Goal: Task Accomplishment & Management: Use online tool/utility

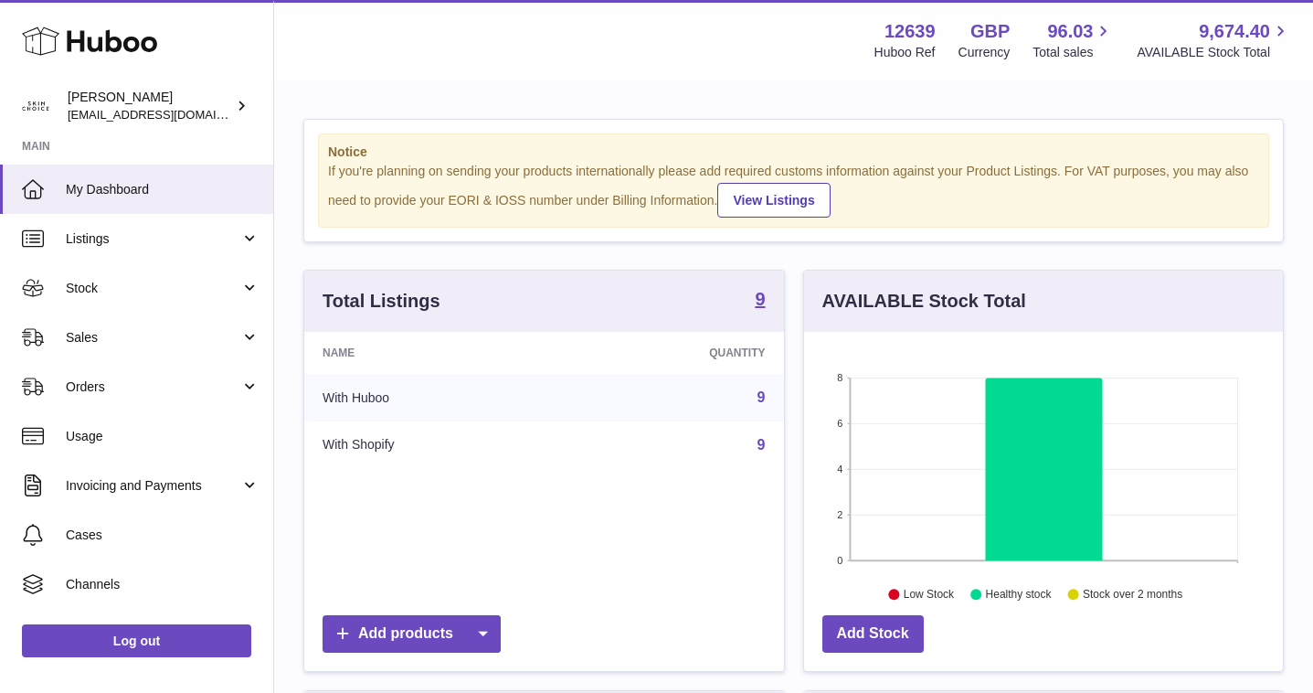
scroll to position [285, 479]
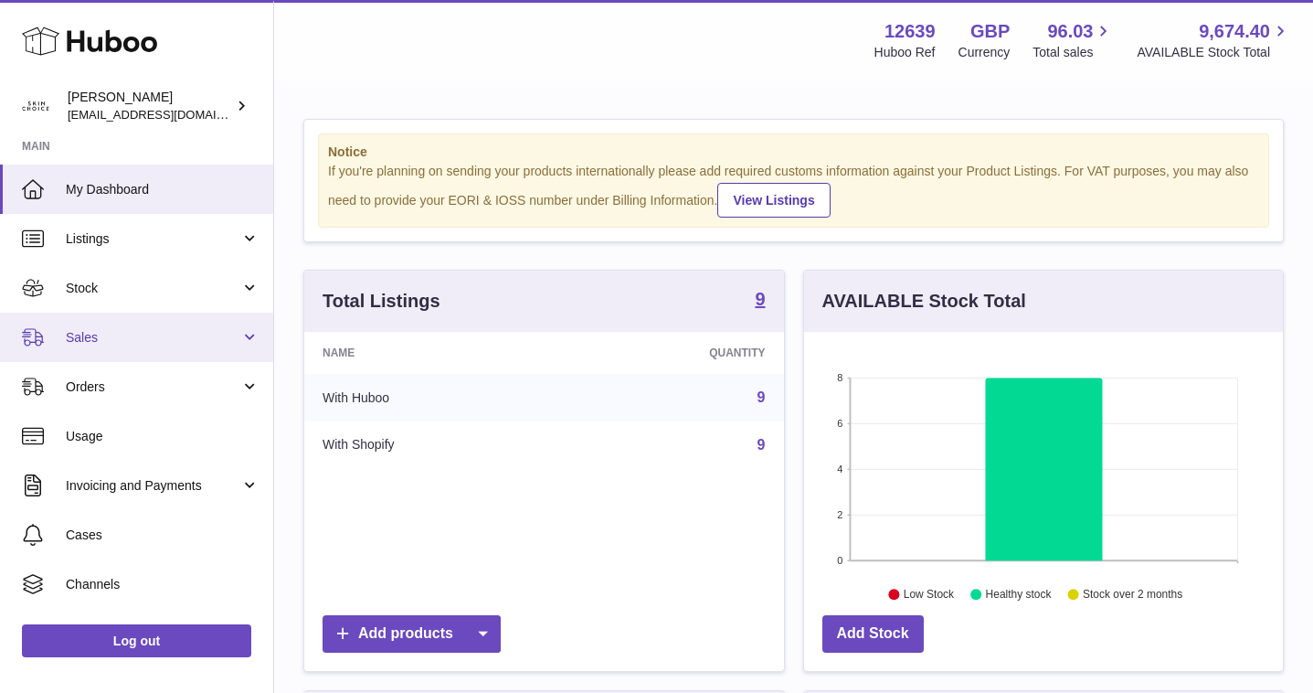
click at [162, 335] on span "Sales" at bounding box center [153, 337] width 175 height 17
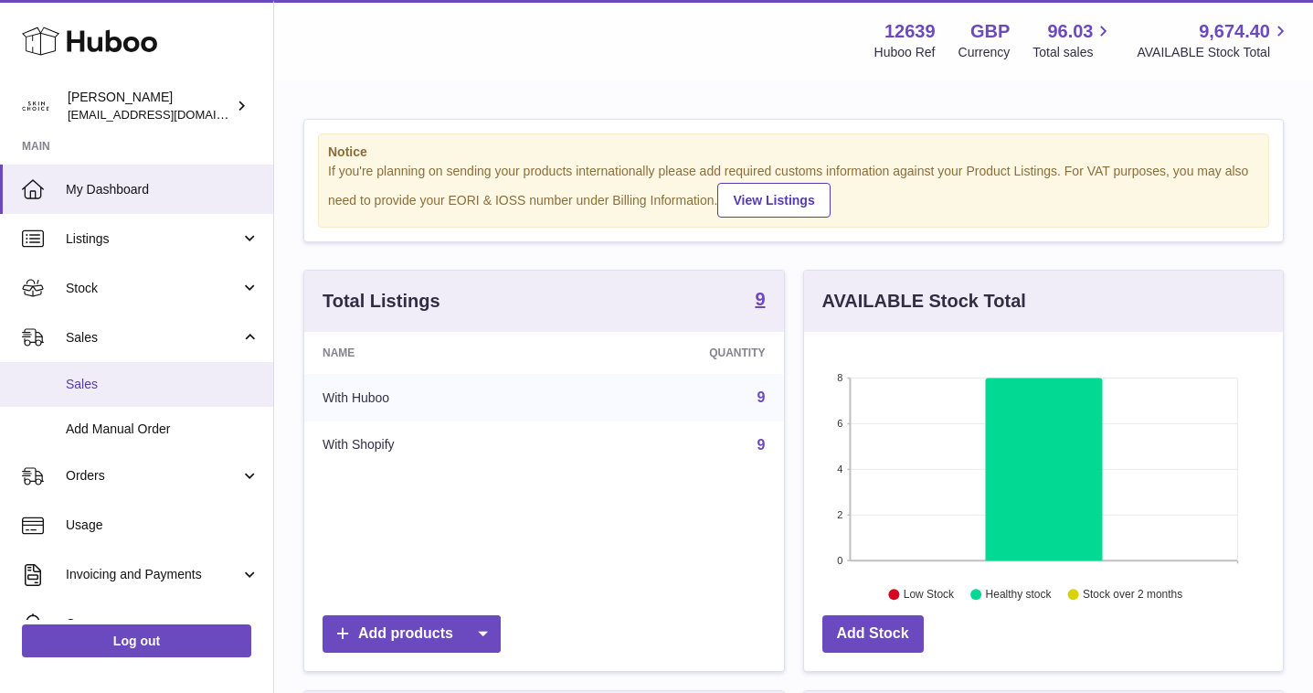
click at [164, 384] on span "Sales" at bounding box center [163, 384] width 194 height 17
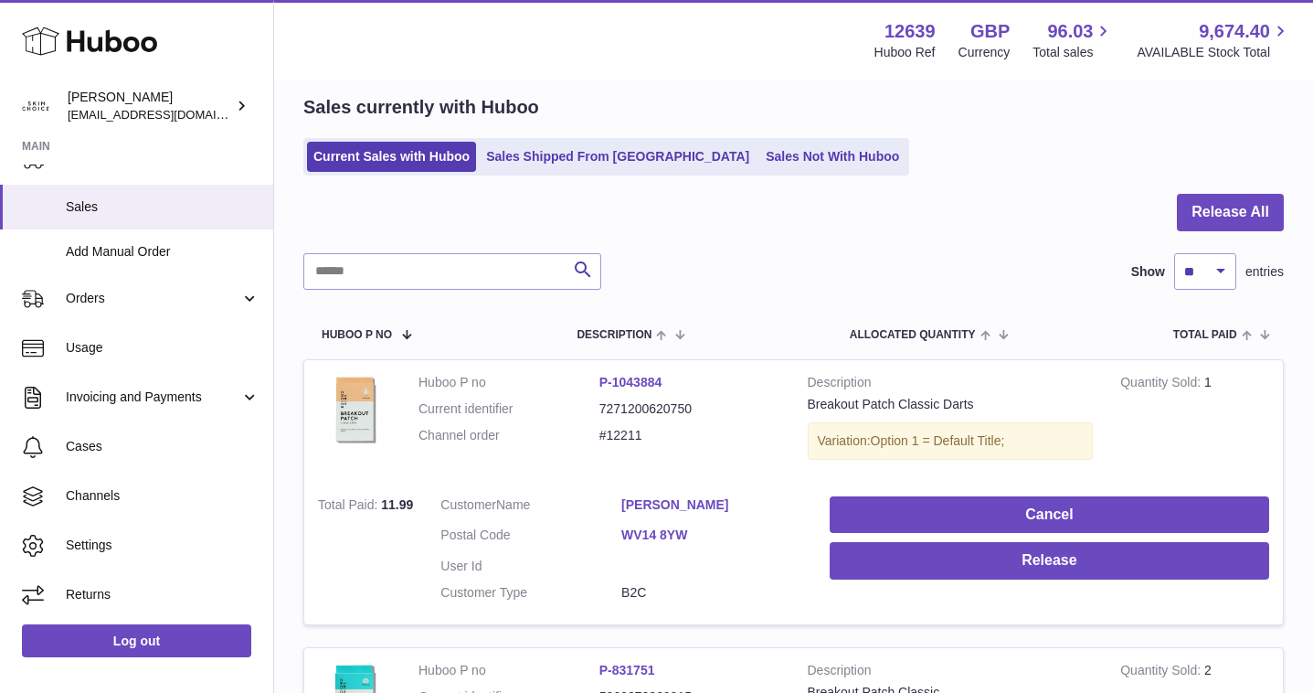
scroll to position [48, 0]
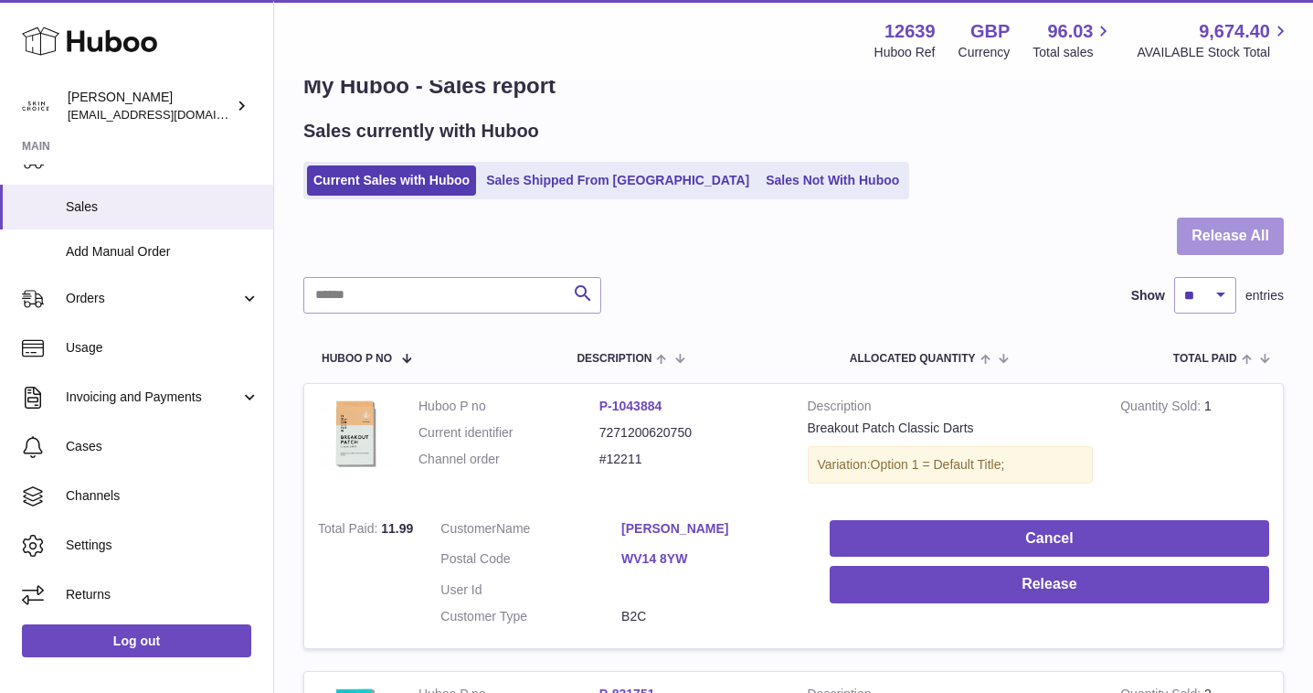
click at [1203, 227] on button "Release All" at bounding box center [1230, 235] width 107 height 37
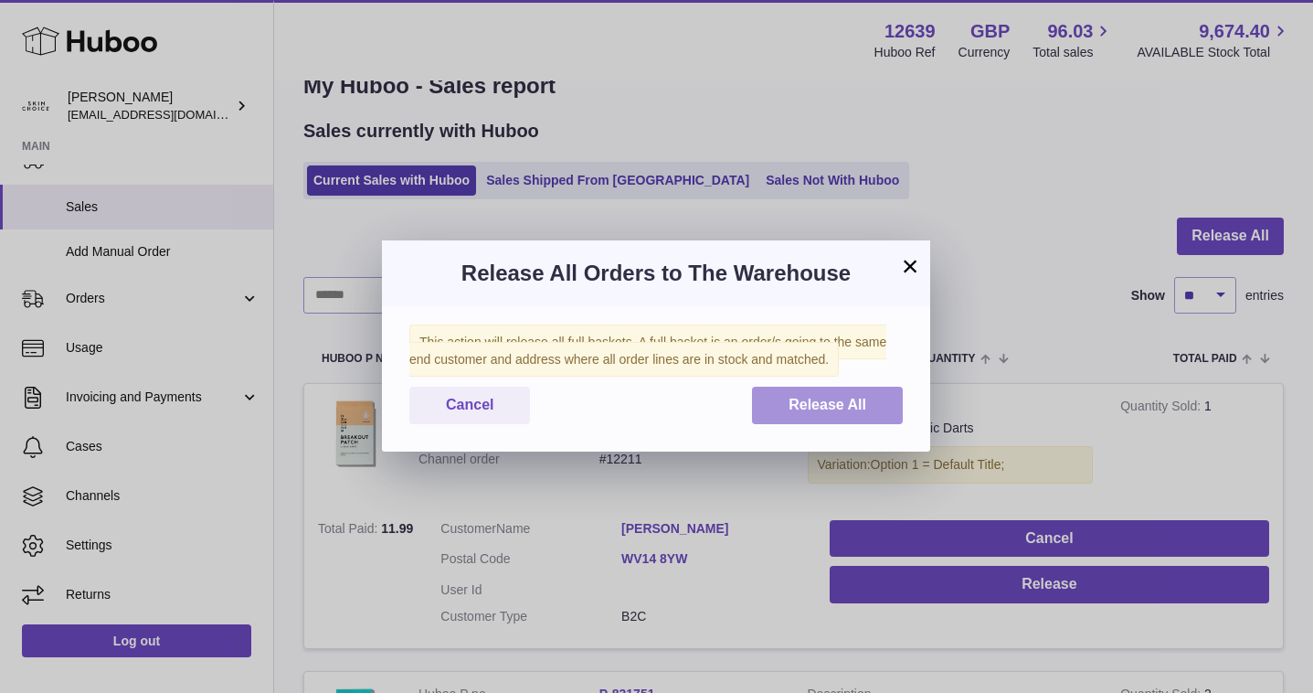
click at [802, 414] on button "Release All" at bounding box center [827, 405] width 151 height 37
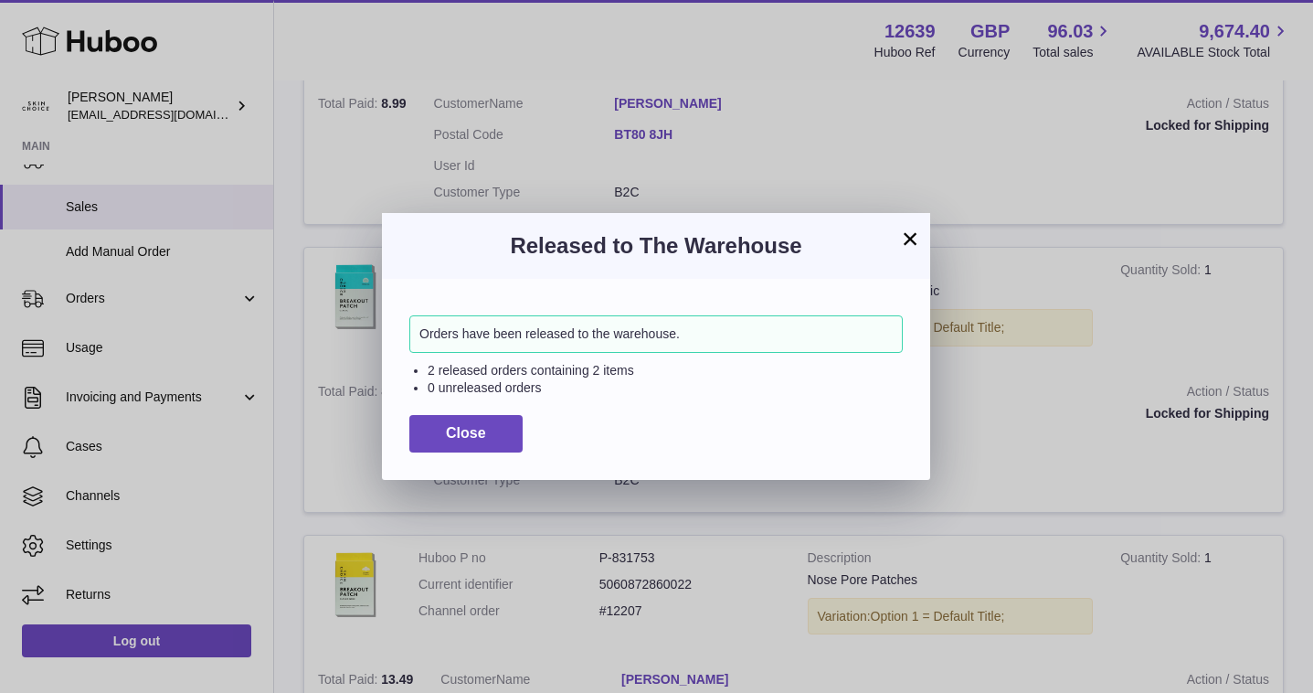
scroll to position [1060, 0]
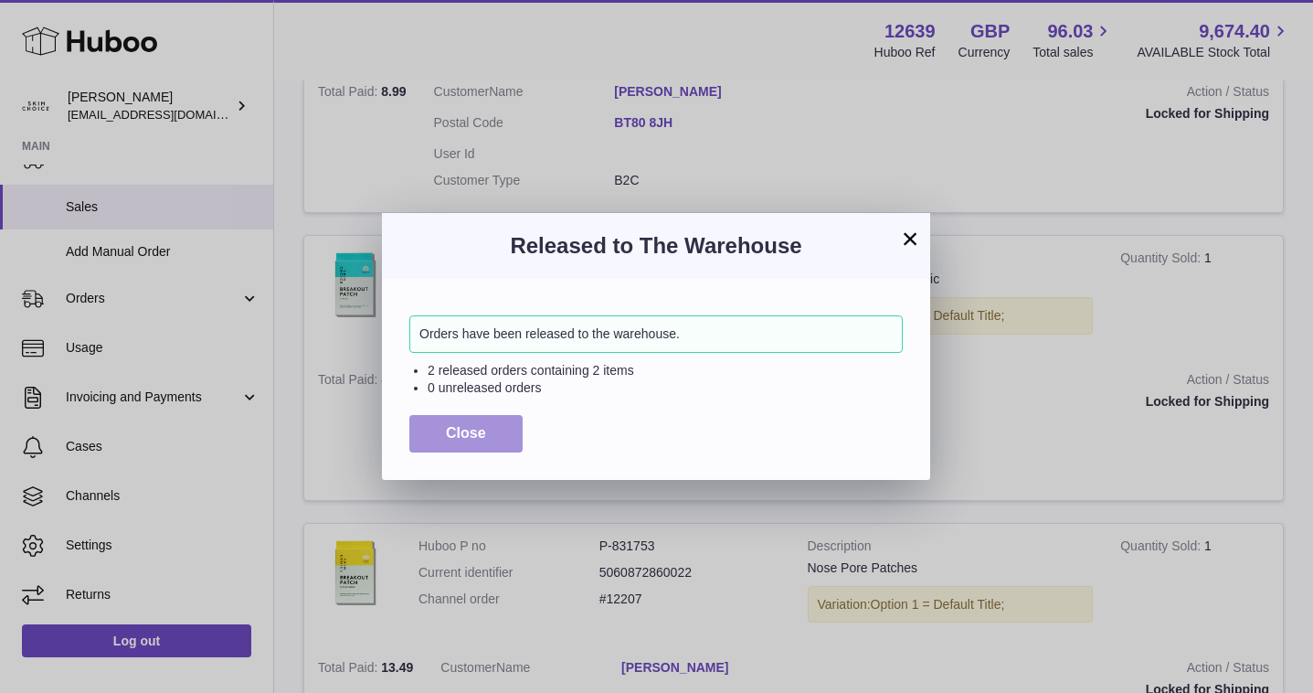
click at [465, 442] on button "Close" at bounding box center [465, 433] width 113 height 37
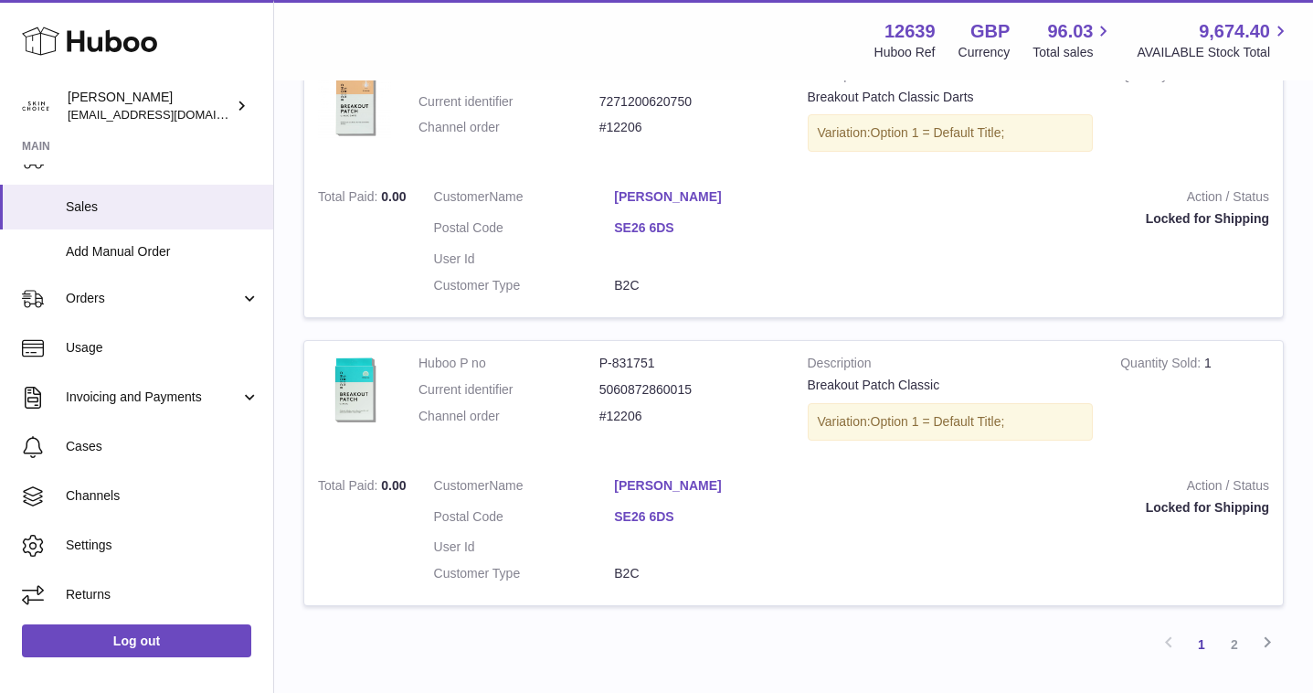
scroll to position [2809, 0]
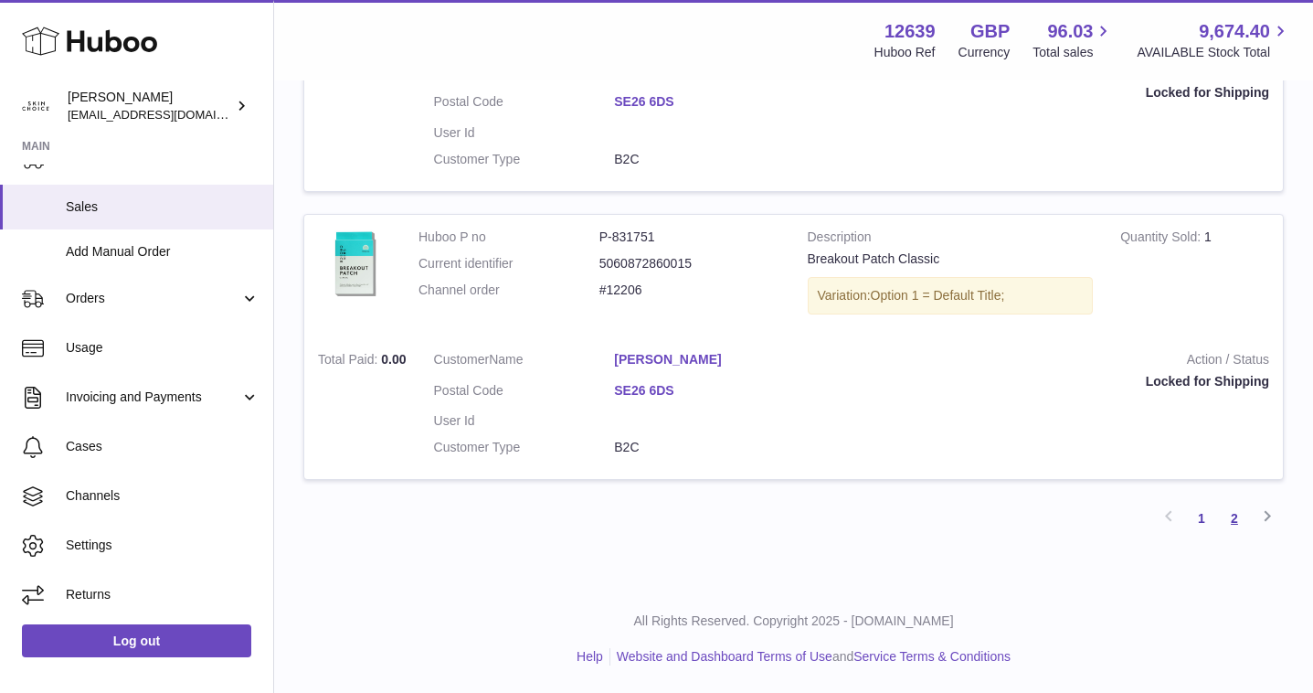
click at [1233, 505] on link "2" at bounding box center [1234, 518] width 33 height 33
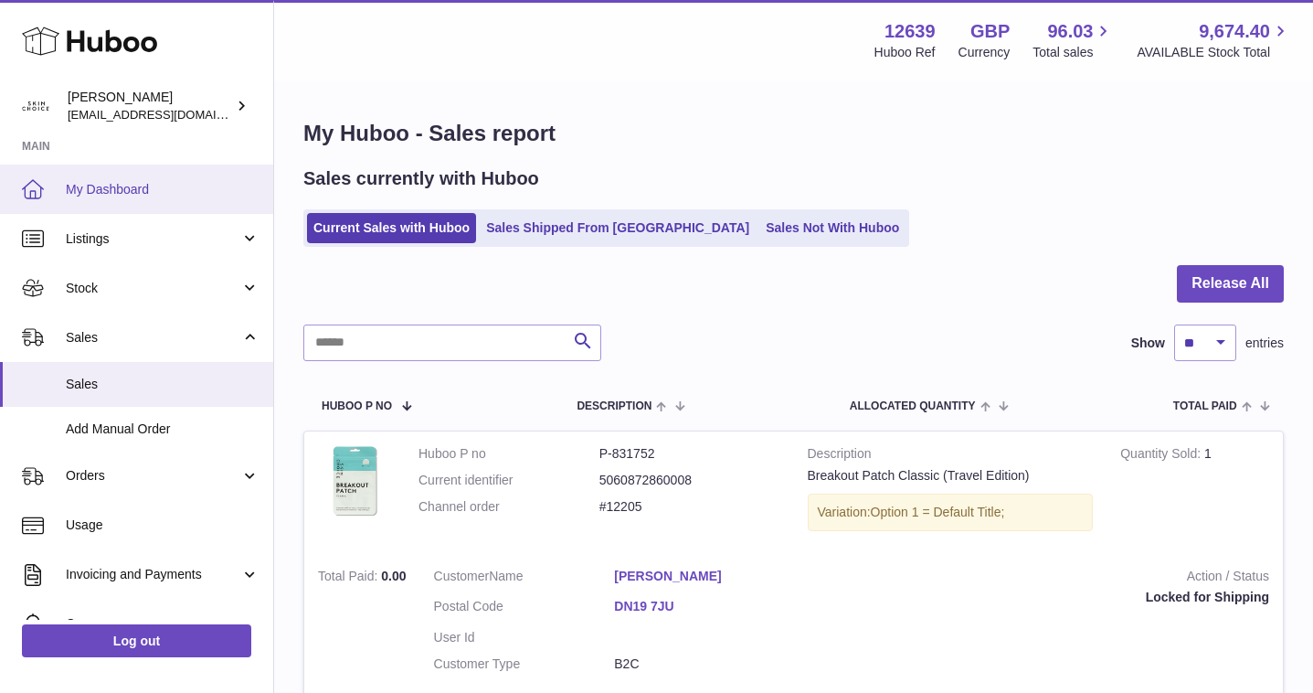
click at [138, 194] on span "My Dashboard" at bounding box center [163, 189] width 194 height 17
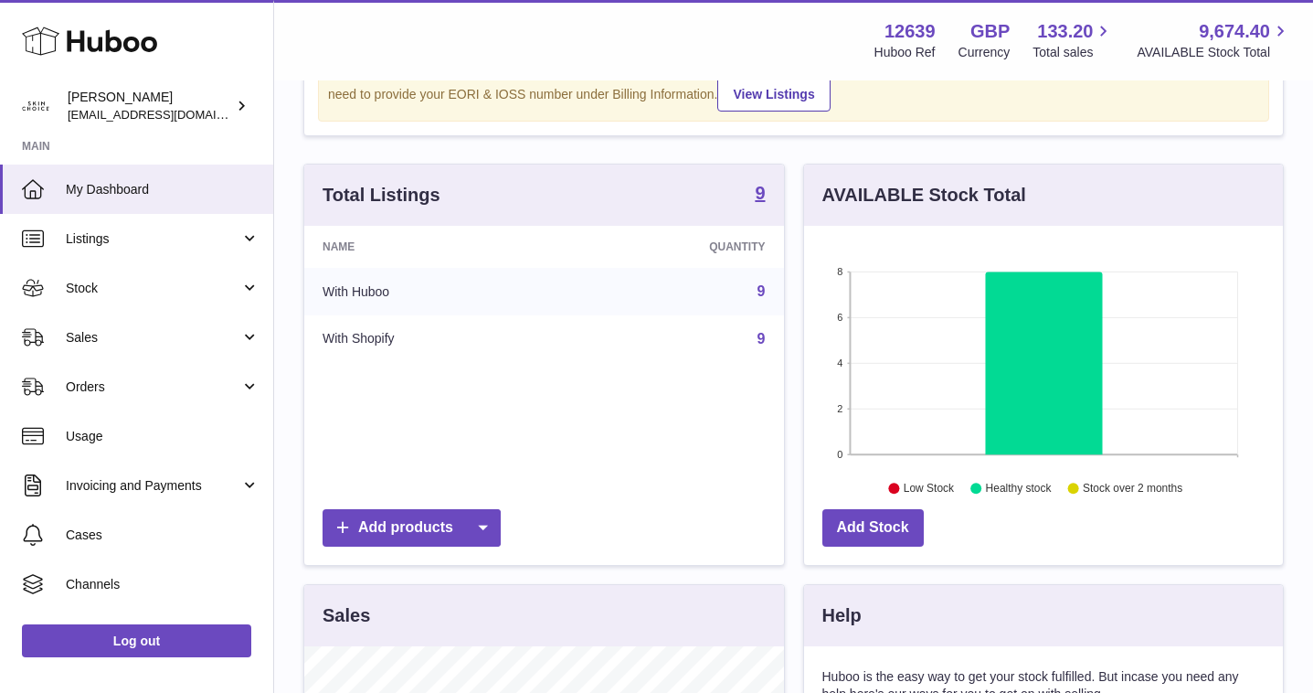
scroll to position [50, 0]
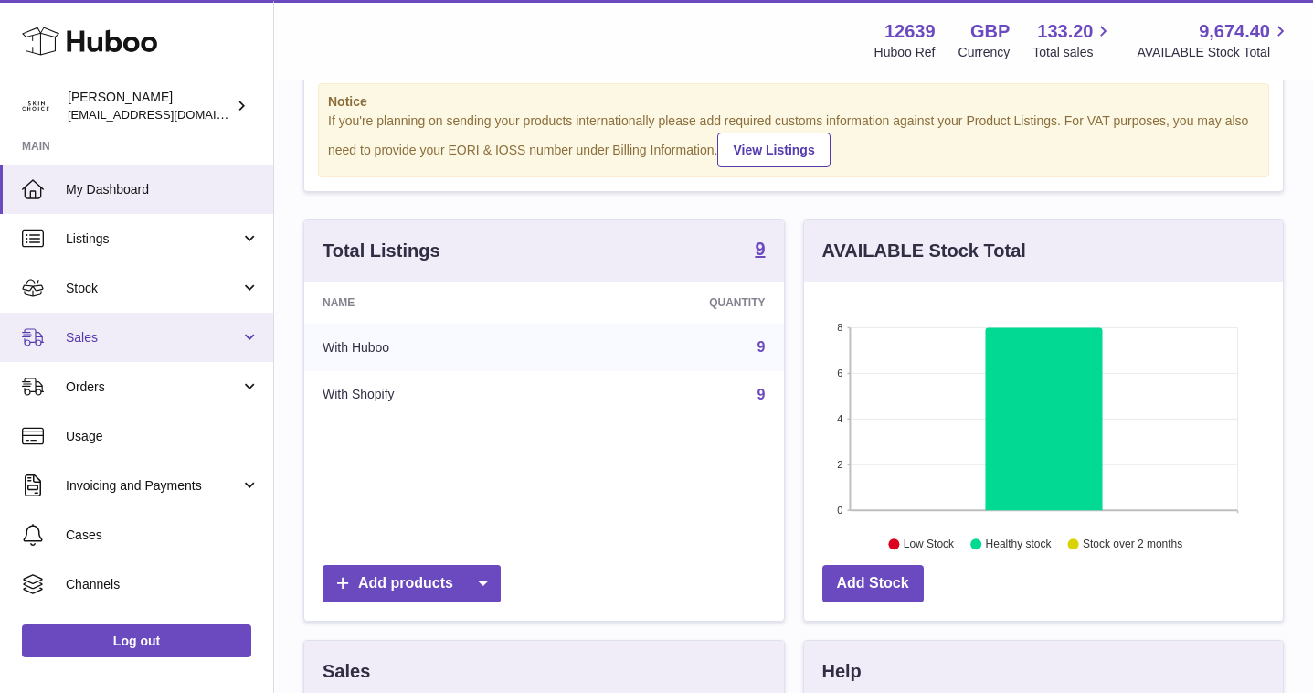
click at [189, 342] on span "Sales" at bounding box center [153, 337] width 175 height 17
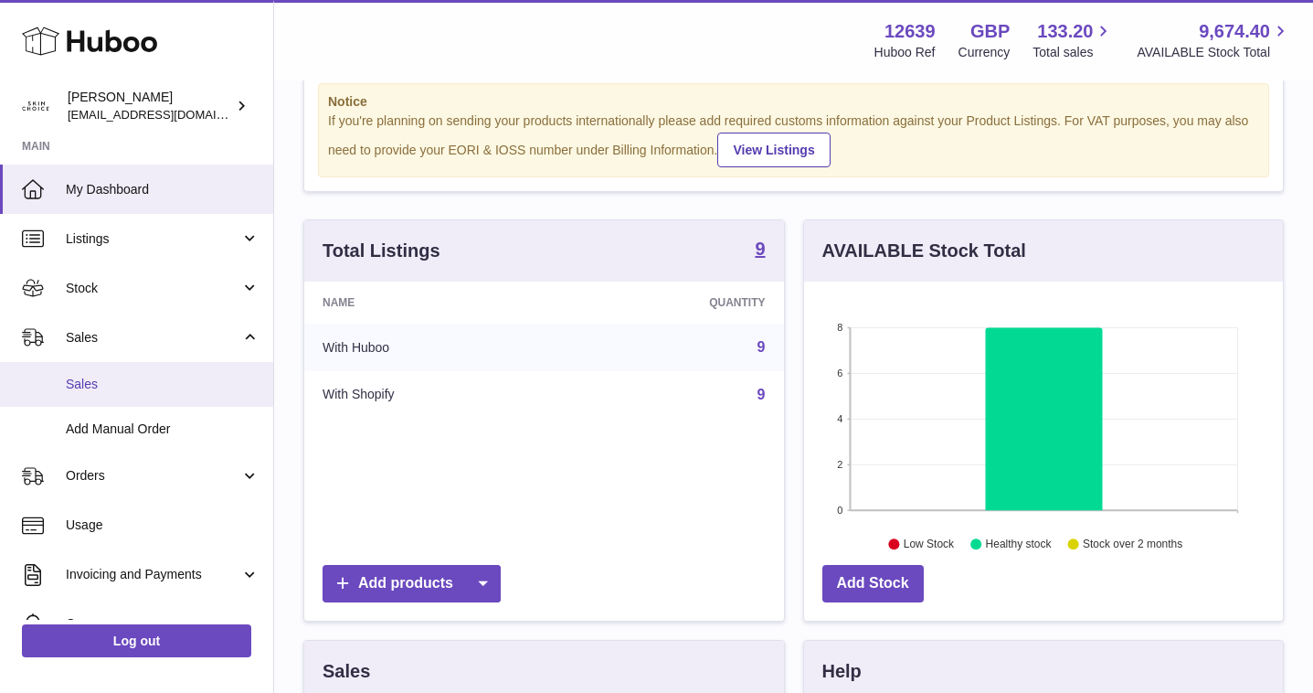
click at [189, 387] on span "Sales" at bounding box center [163, 384] width 194 height 17
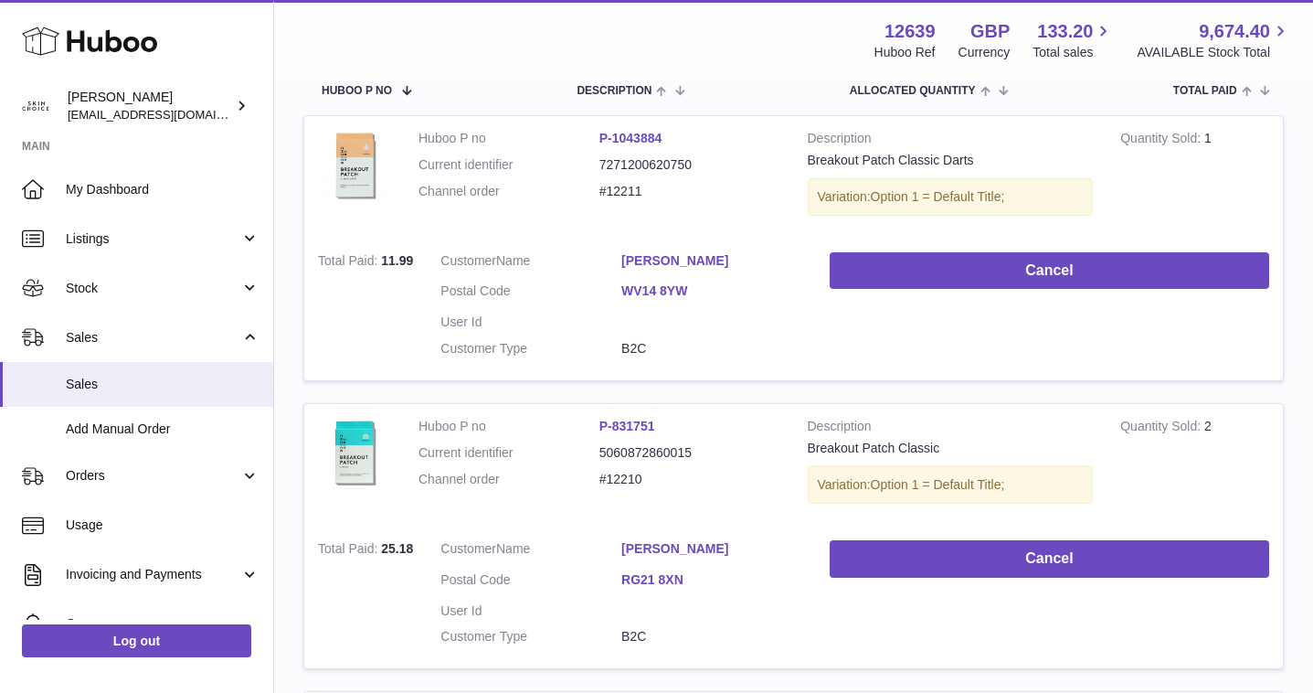
scroll to position [741, 0]
